Goal: Task Accomplishment & Management: Manage account settings

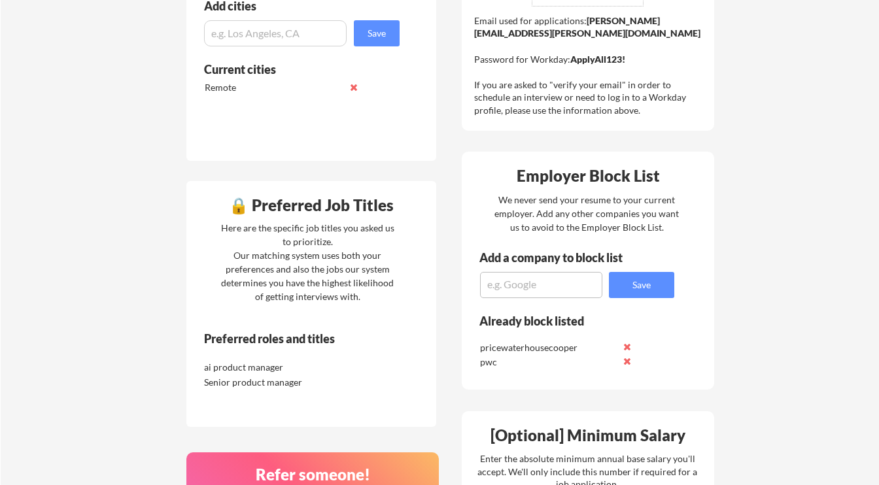
scroll to position [437, 0]
click at [567, 275] on textarea at bounding box center [541, 286] width 122 height 26
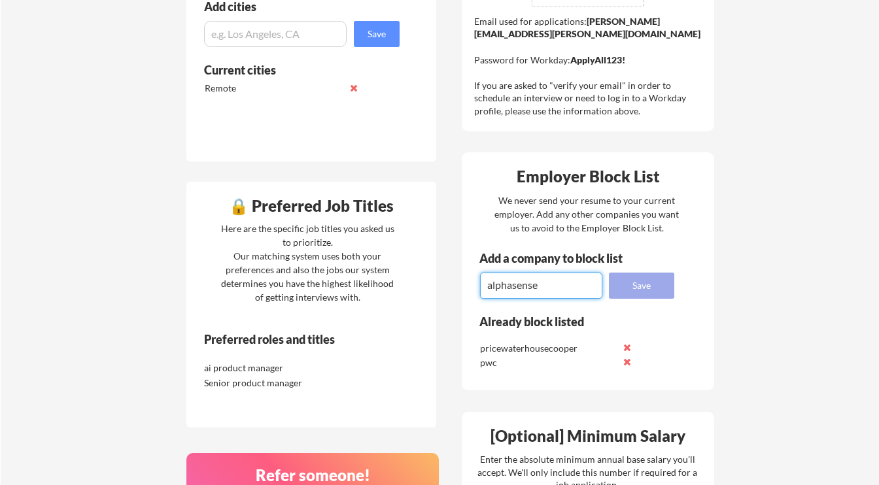
type textarea "alphasense"
click at [651, 290] on button "Save" at bounding box center [641, 286] width 65 height 26
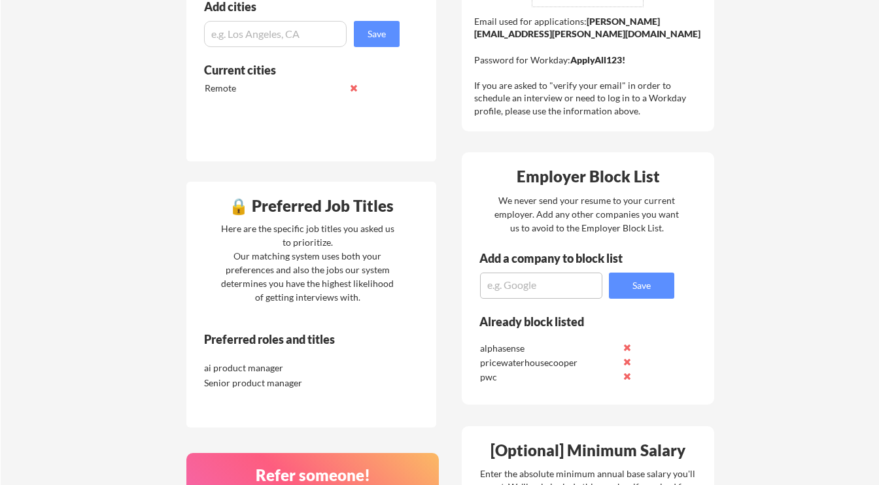
click at [568, 282] on textarea at bounding box center [541, 286] width 122 height 26
type textarea "coinbase"
click at [648, 294] on button "Save" at bounding box center [641, 286] width 65 height 26
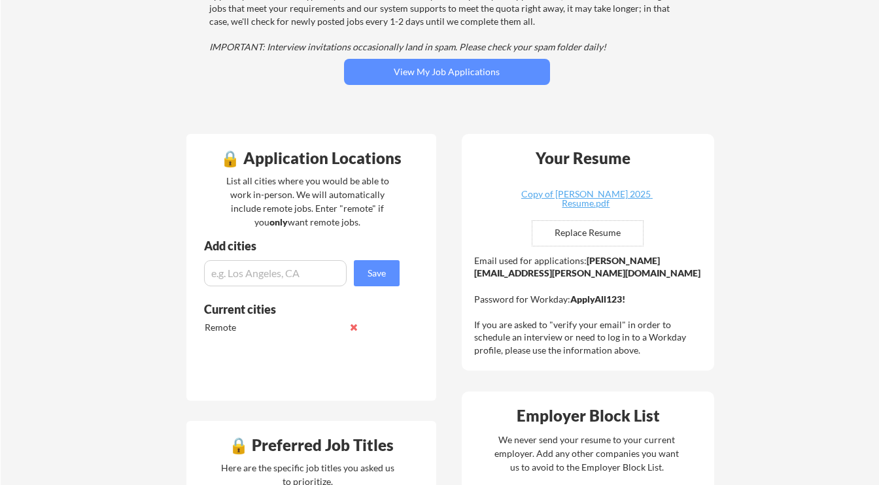
scroll to position [196, 0]
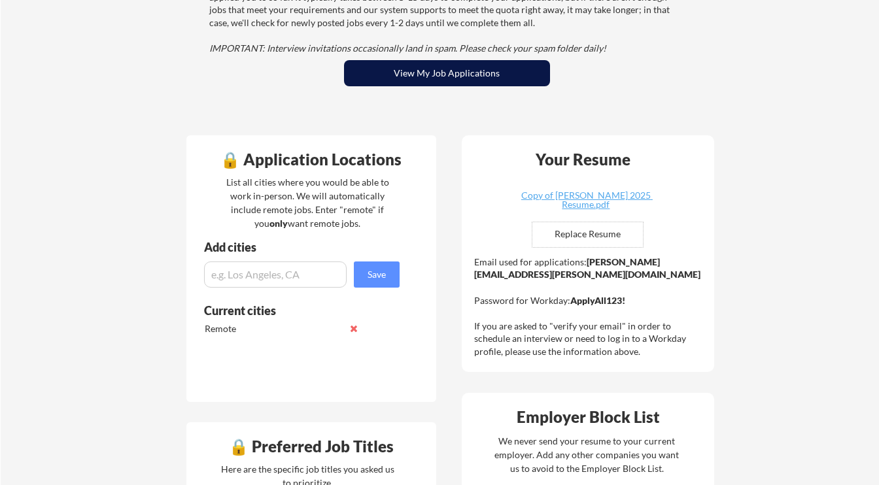
click at [447, 81] on button "View My Job Applications" at bounding box center [447, 73] width 206 height 26
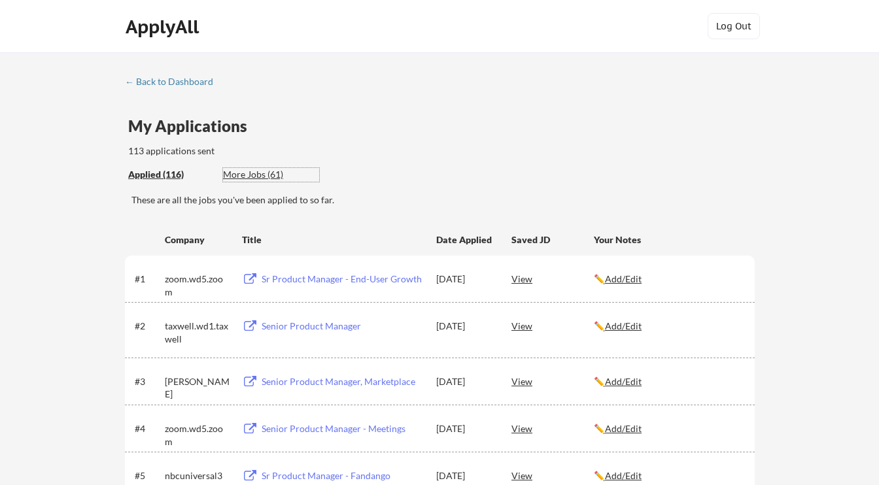
click at [270, 171] on div "More Jobs (61)" at bounding box center [271, 174] width 96 height 13
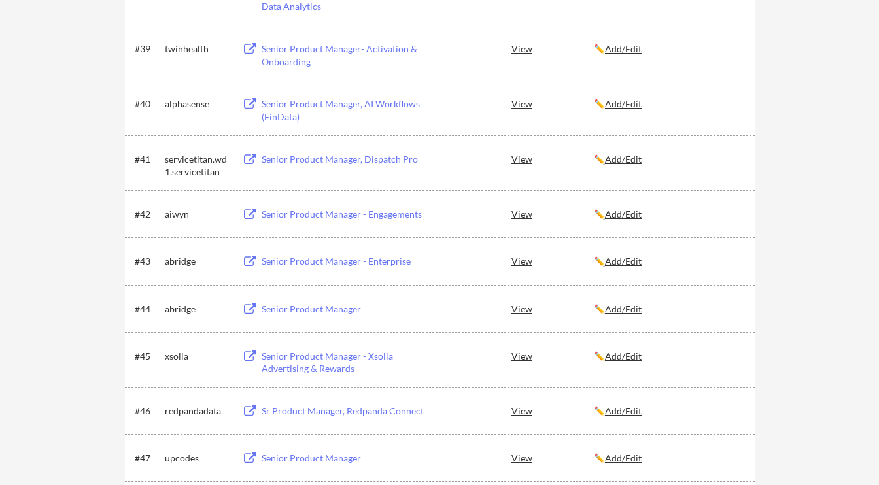
scroll to position [2180, 0]
click at [296, 108] on div "Senior Product Manager, AI Workflows (FinData)" at bounding box center [343, 110] width 162 height 26
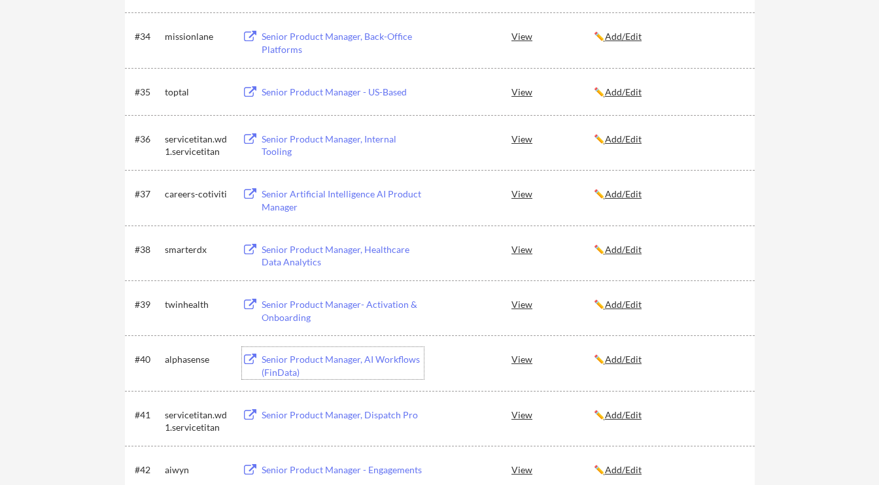
scroll to position [1920, 0]
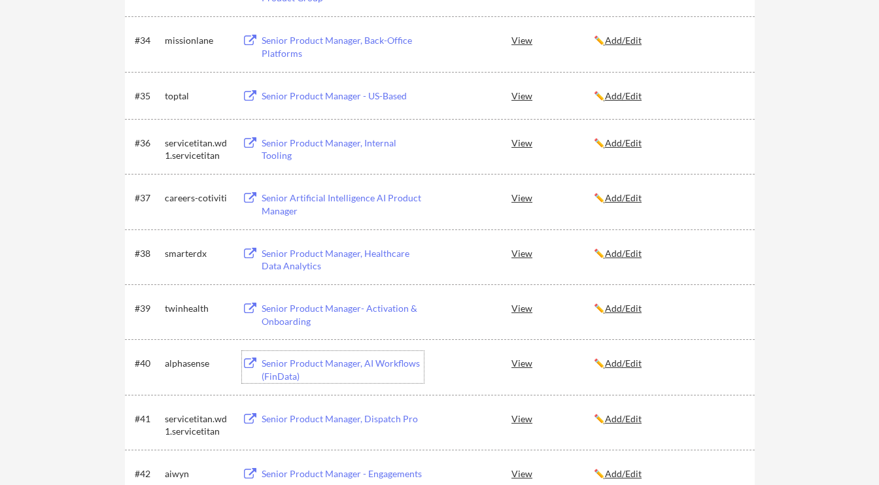
click at [312, 199] on div "Senior Artificial Intelligence AI Product Manager" at bounding box center [343, 205] width 162 height 26
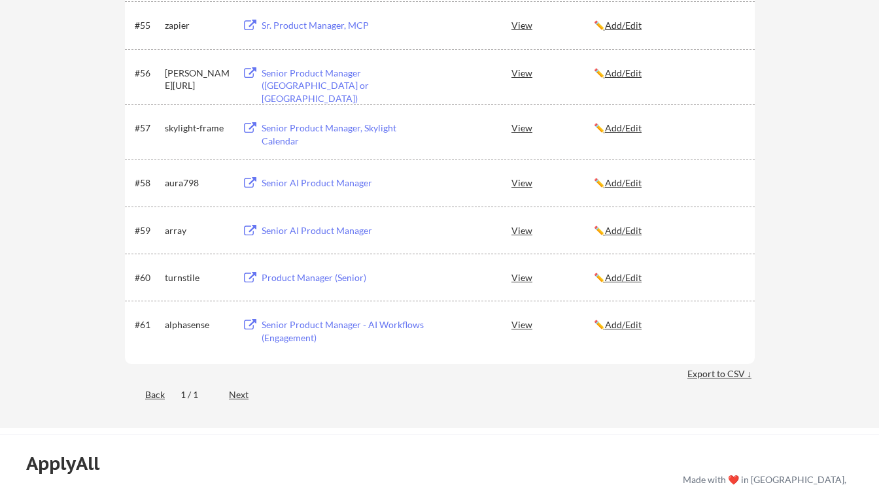
scroll to position [2993, 0]
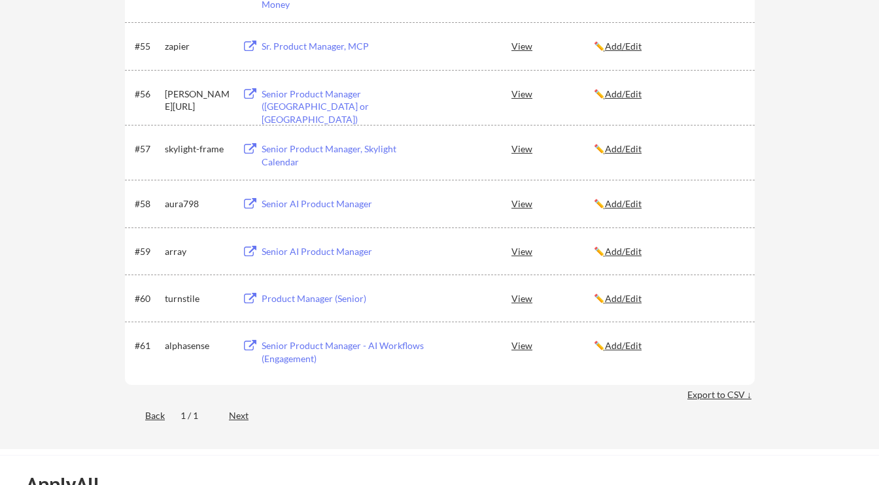
click at [317, 295] on div "Product Manager (Senior)" at bounding box center [343, 298] width 162 height 13
